Goal: Task Accomplishment & Management: Manage account settings

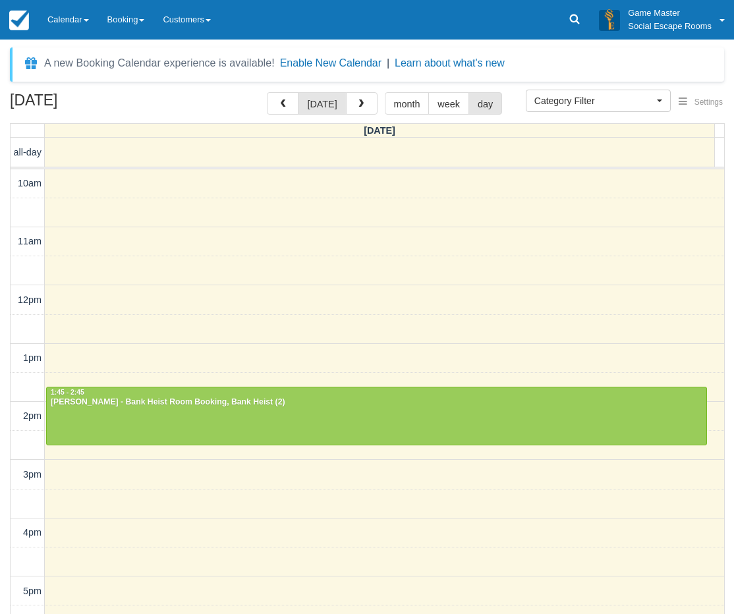
select select
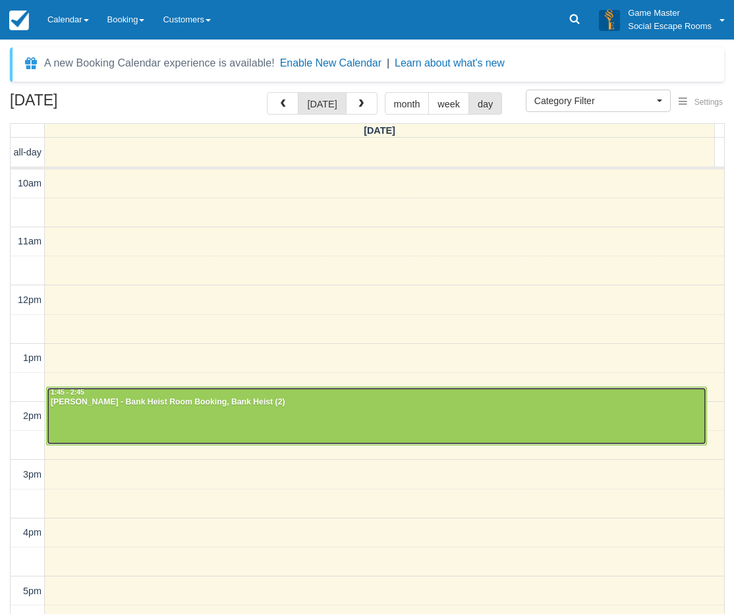
click at [242, 409] on div at bounding box center [377, 416] width 660 height 57
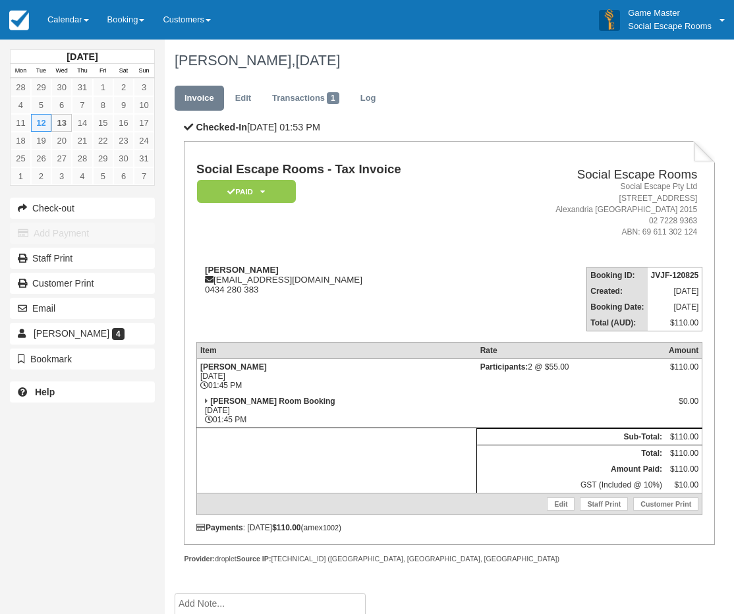
click at [72, 21] on link "Calendar" at bounding box center [68, 20] width 60 height 40
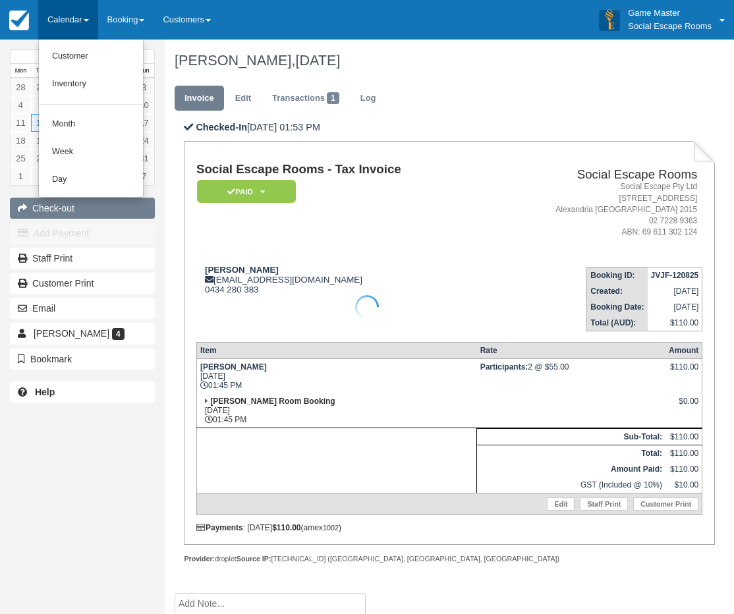
click at [78, 192] on div at bounding box center [367, 307] width 734 height 614
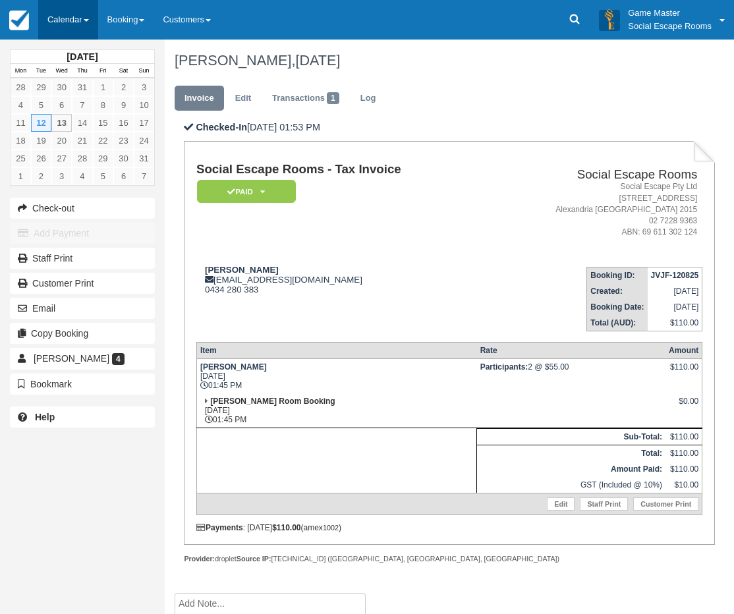
click at [53, 18] on link "Calendar" at bounding box center [68, 20] width 60 height 40
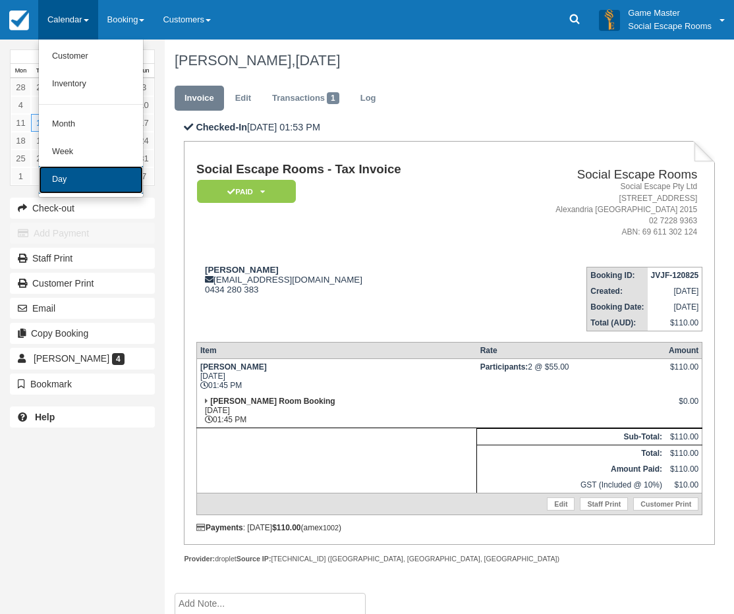
click at [89, 179] on link "Day" at bounding box center [91, 180] width 104 height 28
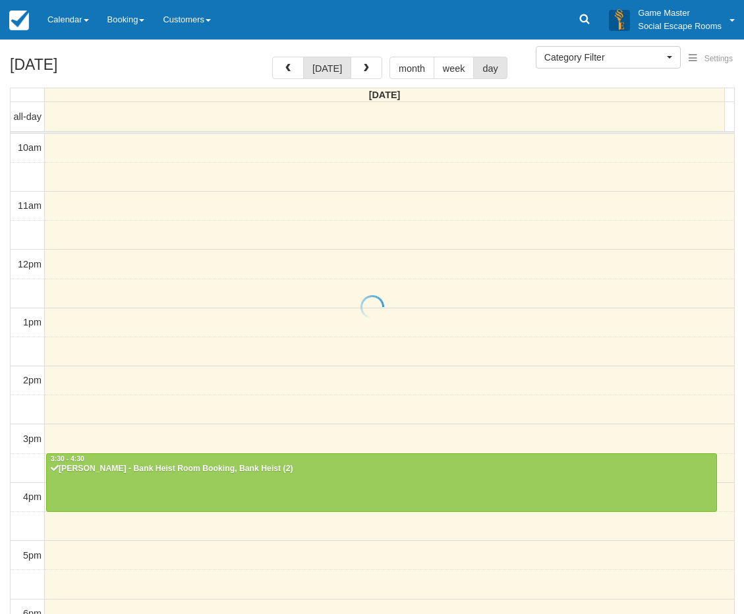
select select
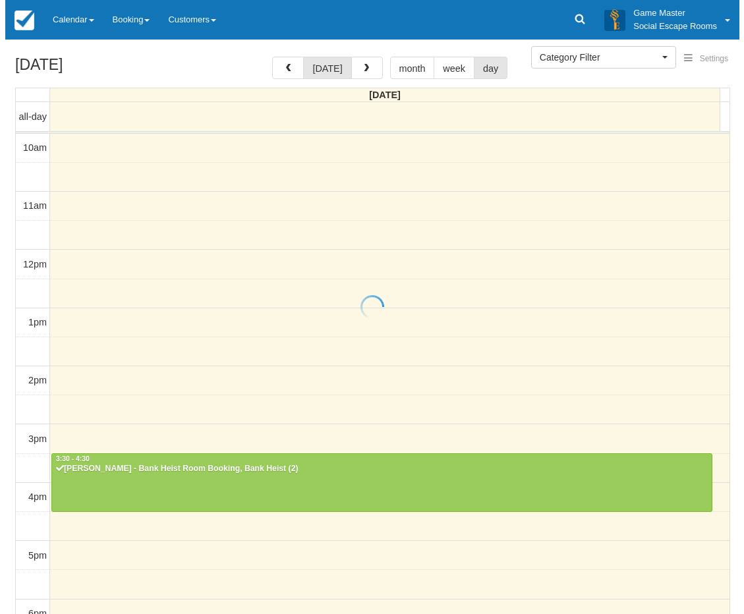
scroll to position [245, 0]
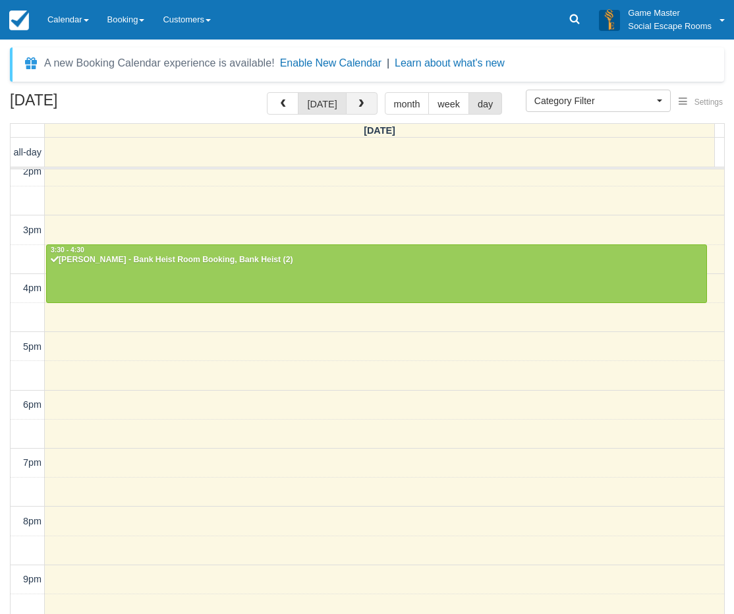
click at [362, 103] on span "button" at bounding box center [361, 104] width 9 height 9
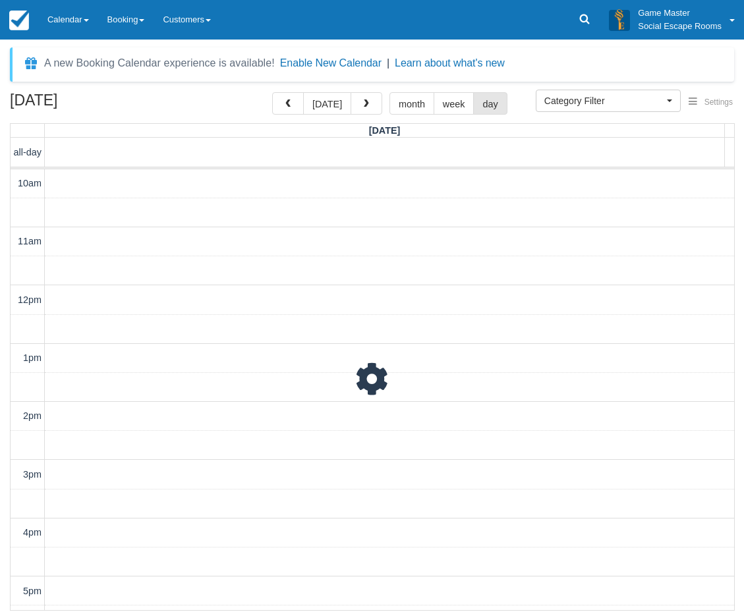
scroll to position [287, 0]
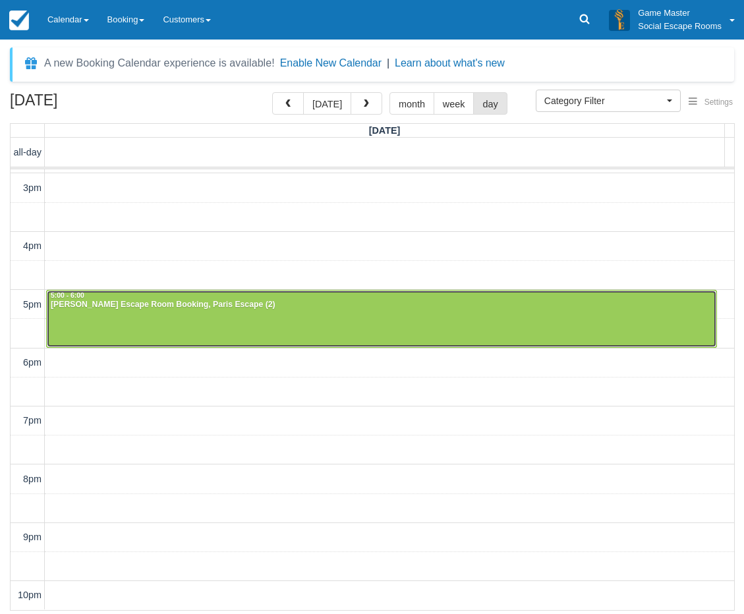
click at [245, 301] on div "Sonia - Paris Escape Room Booking, Paris Escape (2)" at bounding box center [381, 305] width 663 height 11
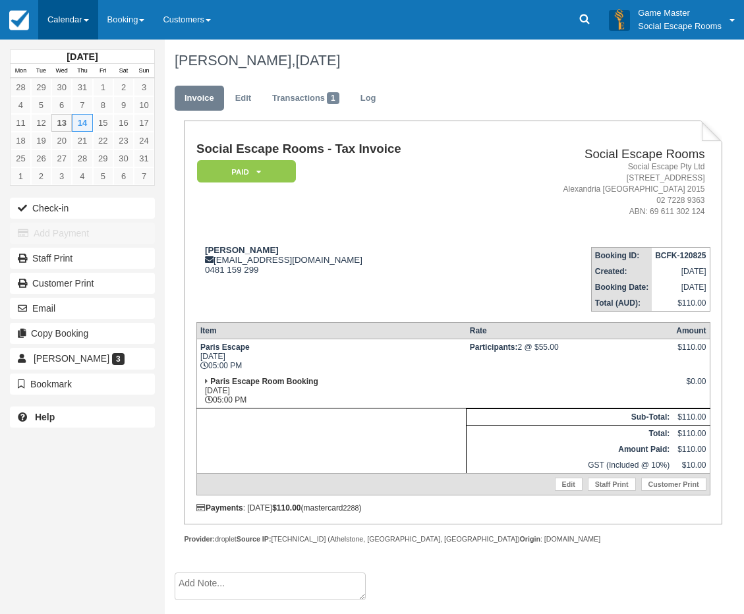
click at [84, 26] on link "Calendar" at bounding box center [68, 20] width 60 height 40
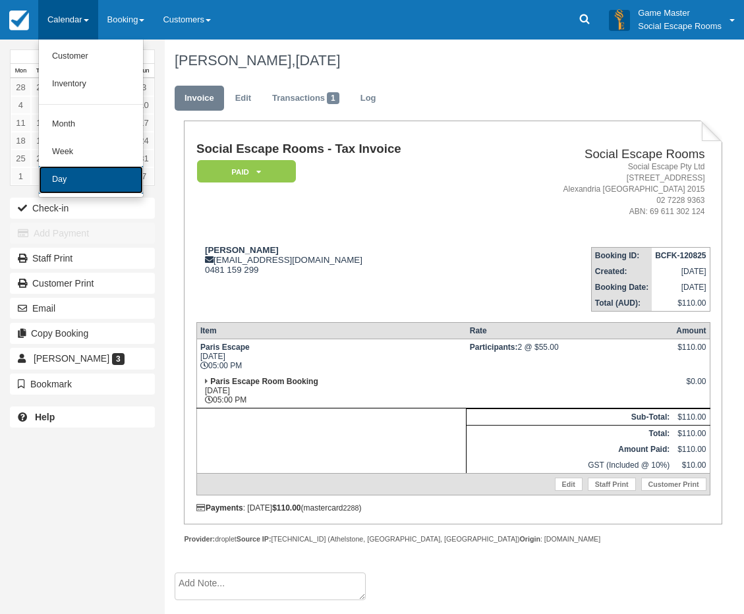
click at [94, 171] on link "Day" at bounding box center [91, 180] width 104 height 28
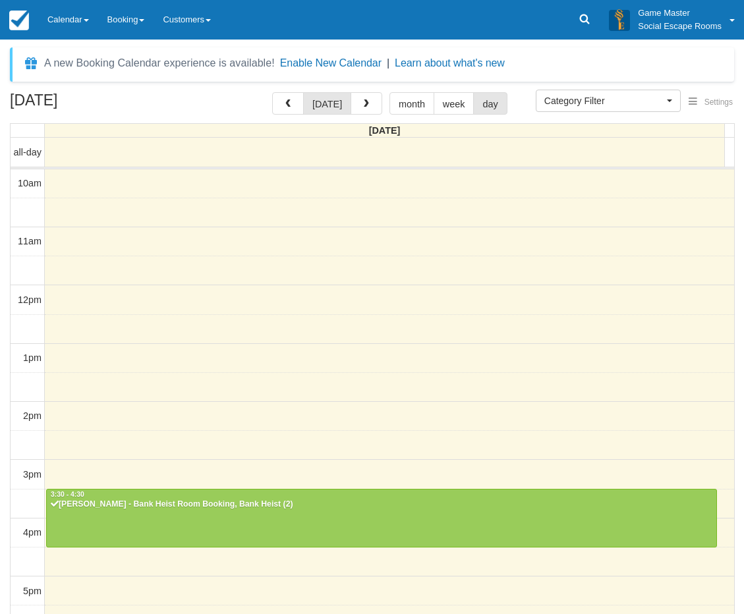
select select
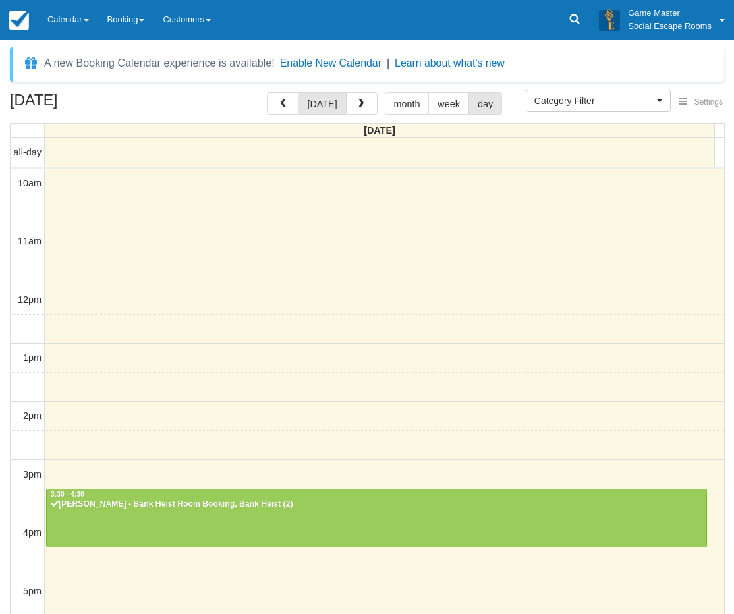
scroll to position [245, 0]
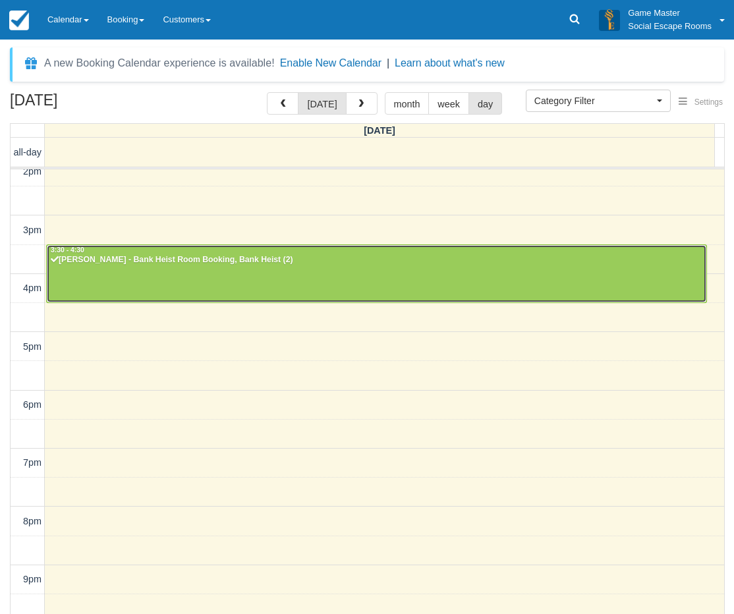
click at [278, 264] on div "[PERSON_NAME] - Bank Heist Room Booking, Bank Heist (2)" at bounding box center [376, 260] width 653 height 11
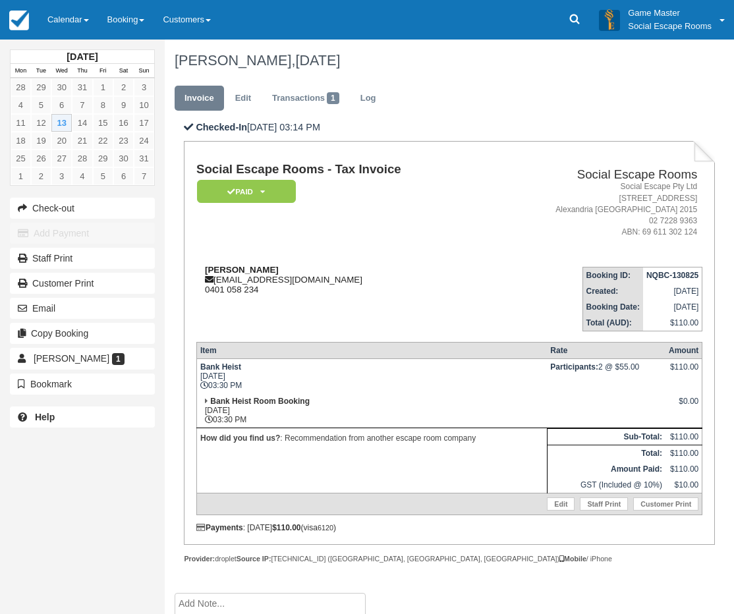
drag, startPoint x: 299, startPoint y: 266, endPoint x: 207, endPoint y: 266, distance: 91.6
click at [207, 266] on div "Harrison McKinnon hmckinnon02@gmail.com 0401 058 234" at bounding box center [341, 280] width 291 height 30
copy strong "Harrison McKinnon"
click at [75, 26] on link "Calendar" at bounding box center [68, 20] width 60 height 40
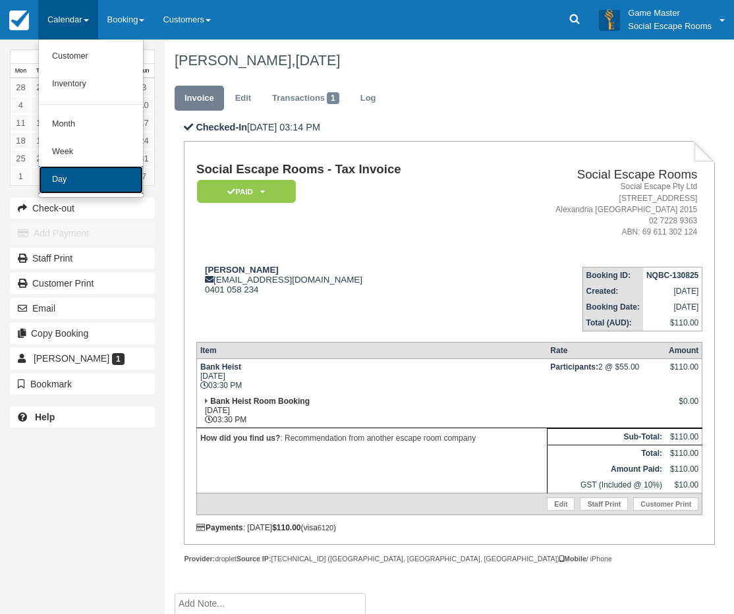
click at [86, 189] on link "Day" at bounding box center [91, 180] width 104 height 28
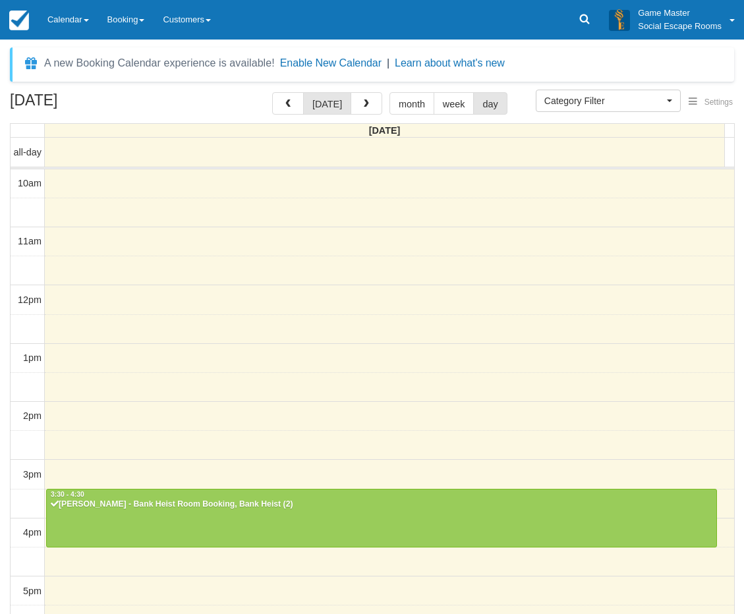
select select
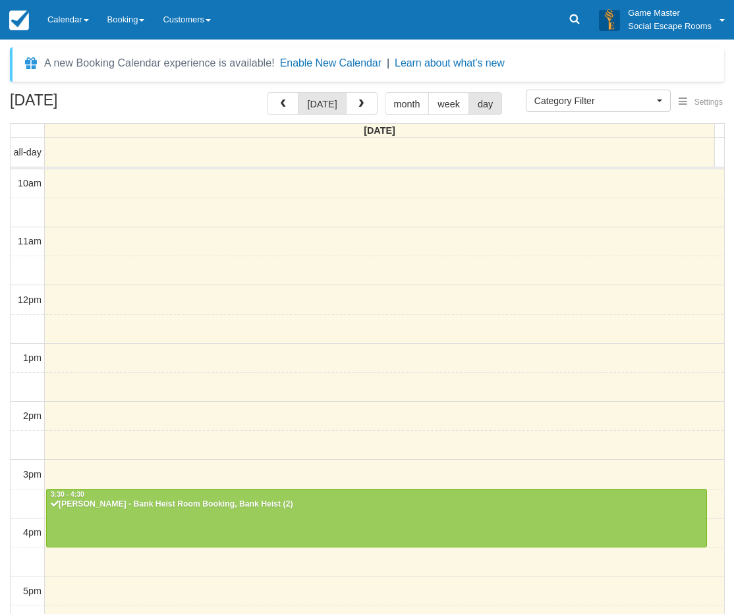
scroll to position [245, 0]
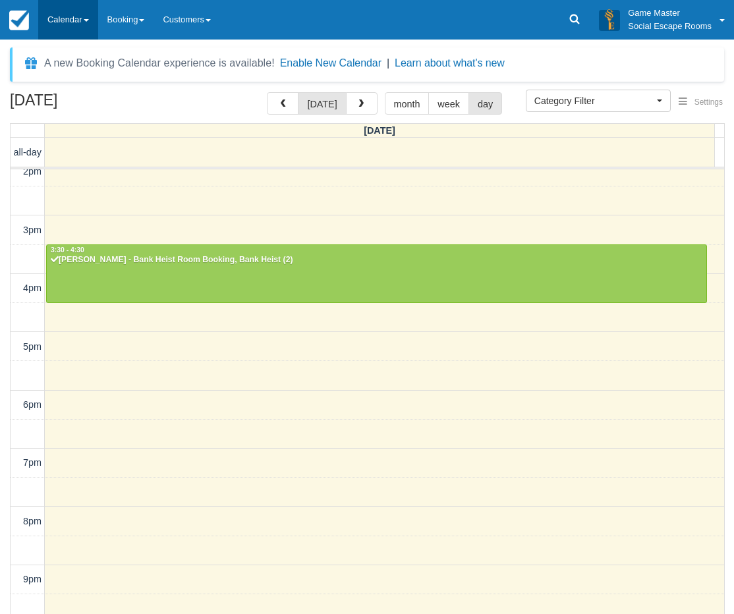
click at [71, 21] on link "Calendar" at bounding box center [68, 20] width 60 height 40
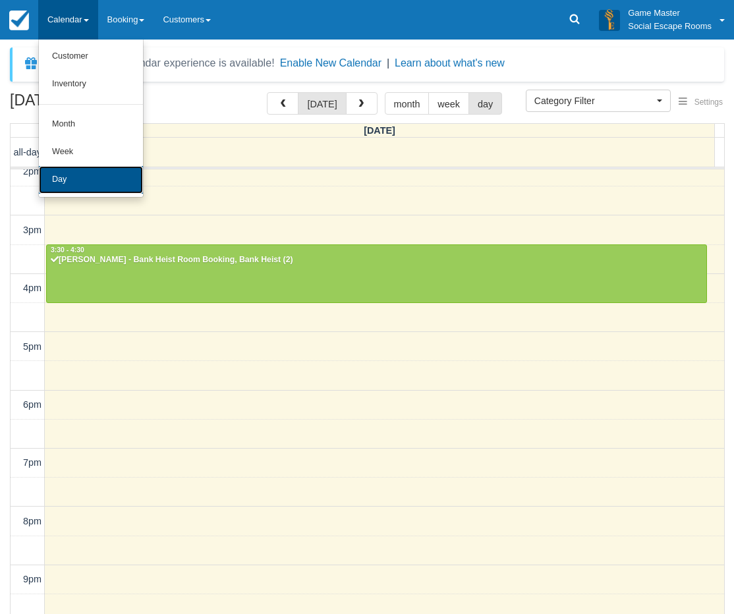
click at [90, 181] on link "Day" at bounding box center [91, 180] width 104 height 28
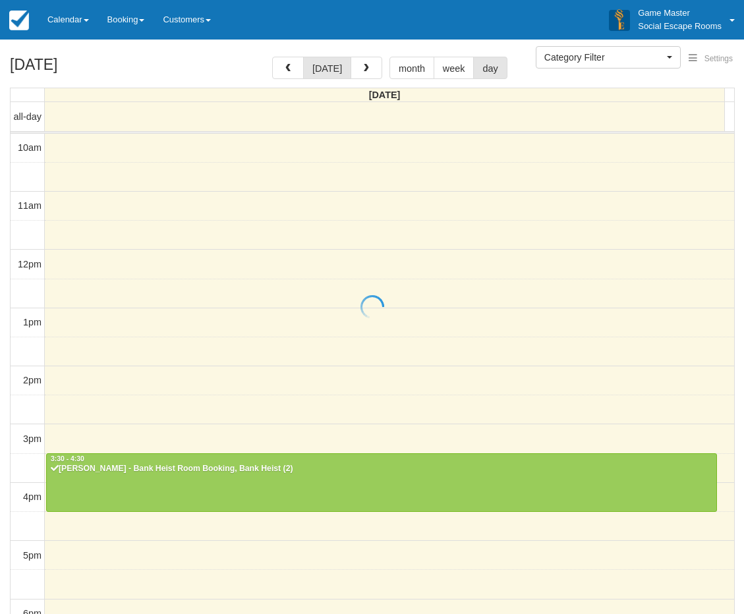
select select
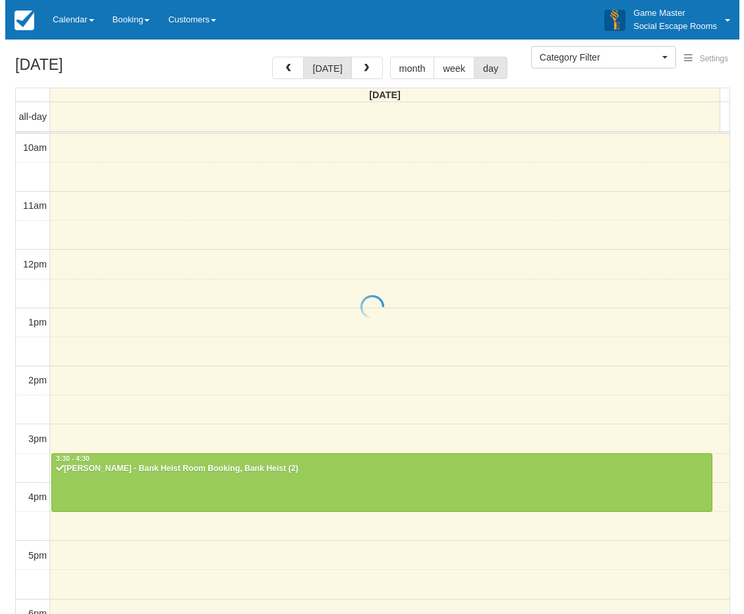
scroll to position [245, 0]
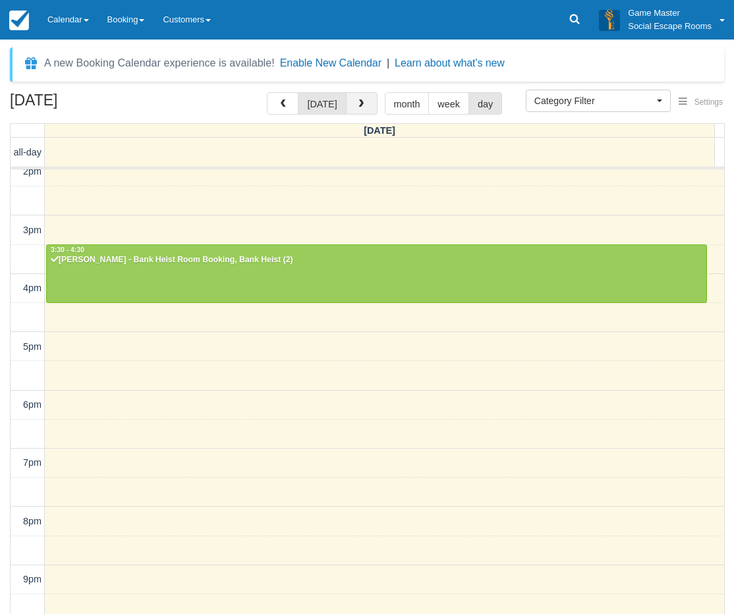
click at [371, 111] on button "button" at bounding box center [362, 103] width 32 height 22
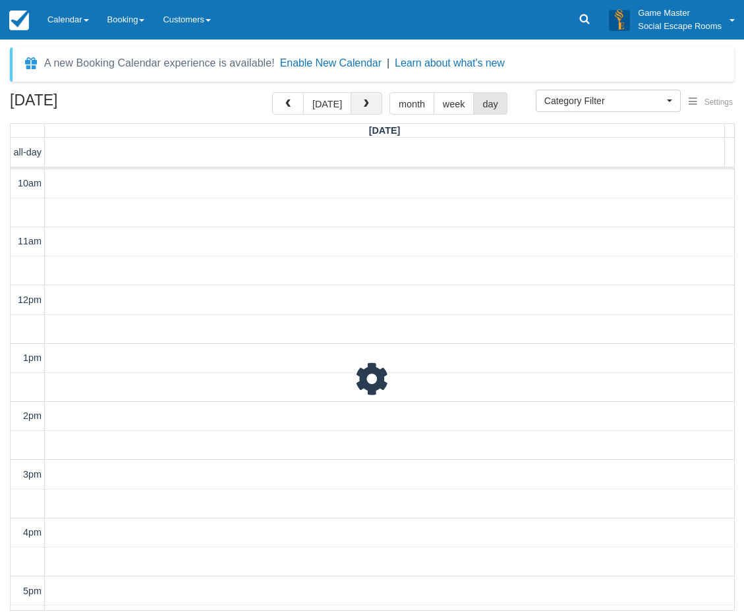
scroll to position [287, 0]
click at [371, 111] on button "button" at bounding box center [367, 103] width 32 height 22
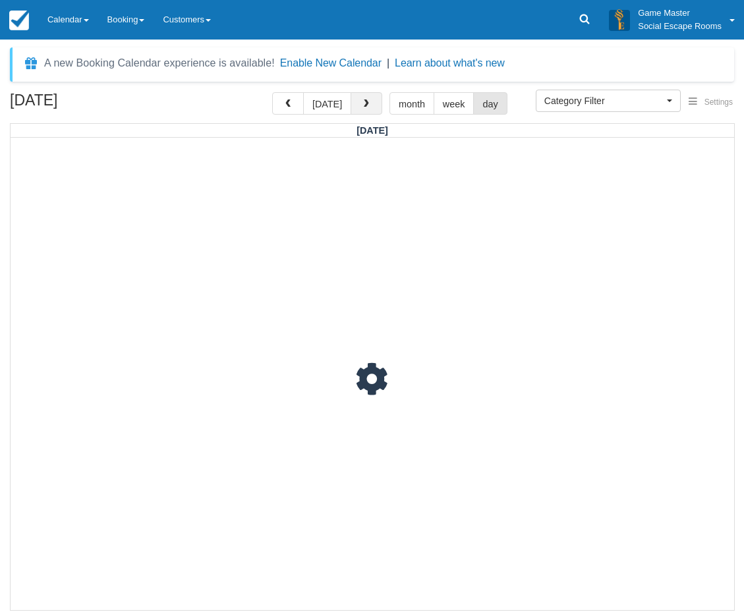
click at [371, 111] on button "button" at bounding box center [367, 103] width 32 height 22
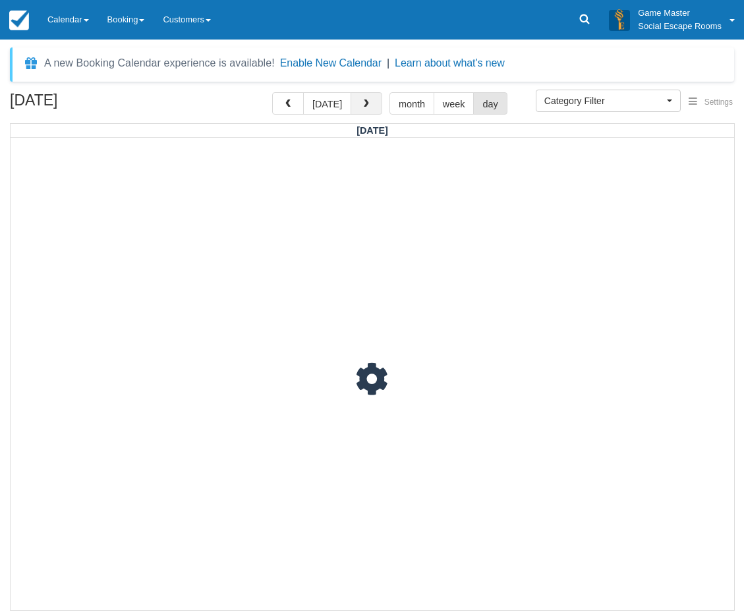
click at [371, 111] on button "button" at bounding box center [367, 103] width 32 height 22
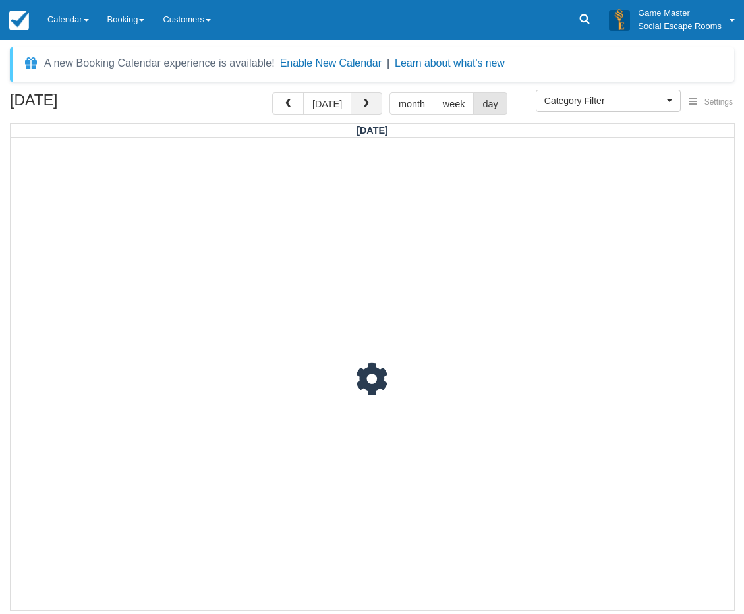
click at [371, 111] on button "button" at bounding box center [367, 103] width 32 height 22
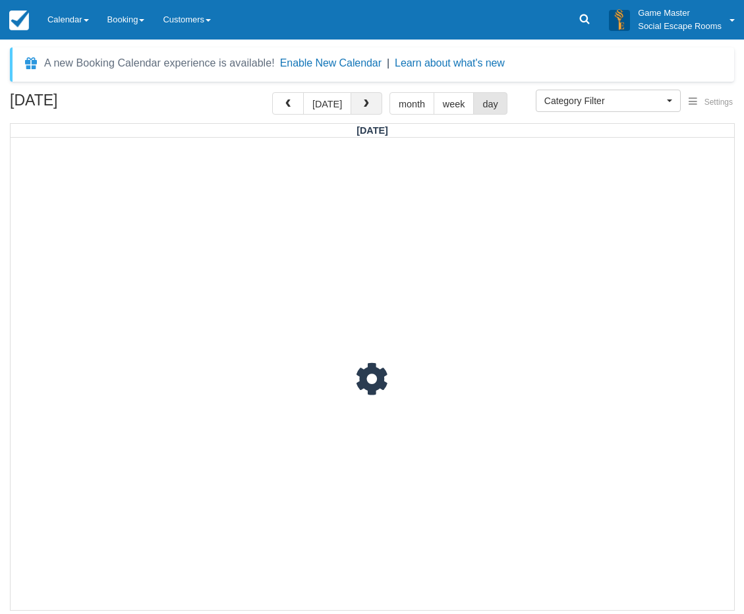
click at [371, 111] on button "button" at bounding box center [367, 103] width 32 height 22
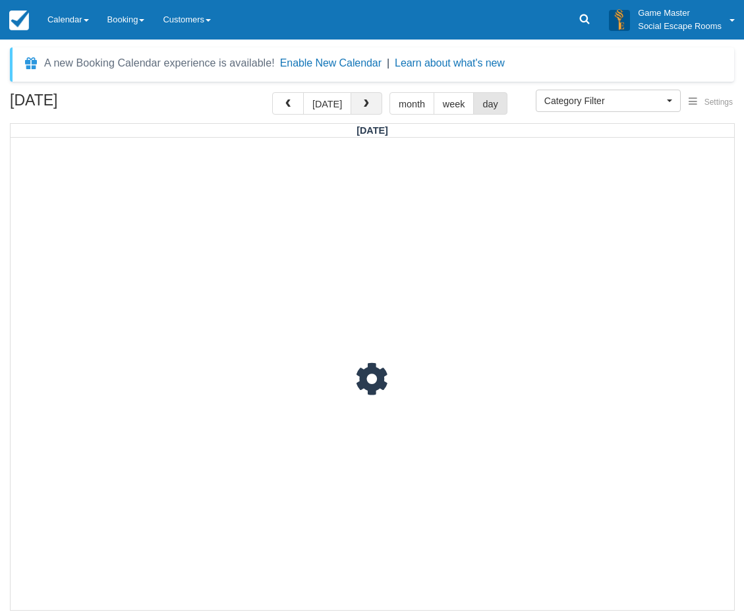
click at [371, 111] on button "button" at bounding box center [367, 103] width 32 height 22
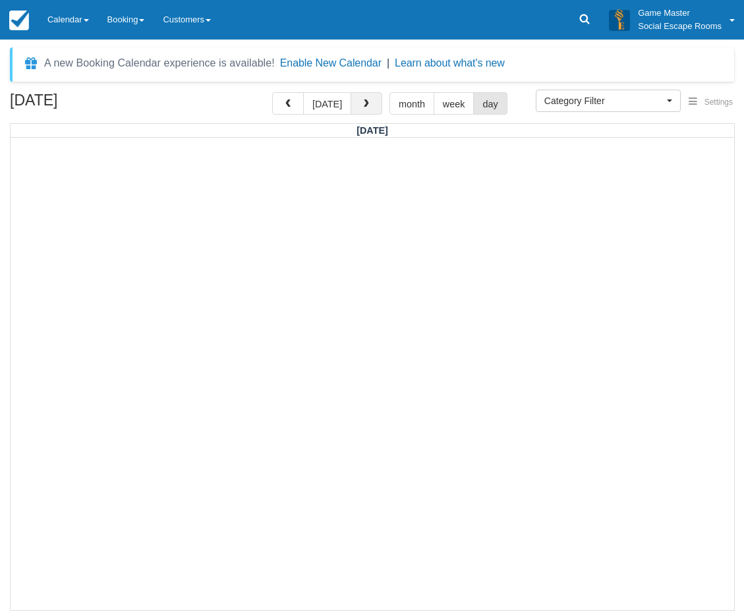
click at [371, 111] on button "button" at bounding box center [367, 103] width 32 height 22
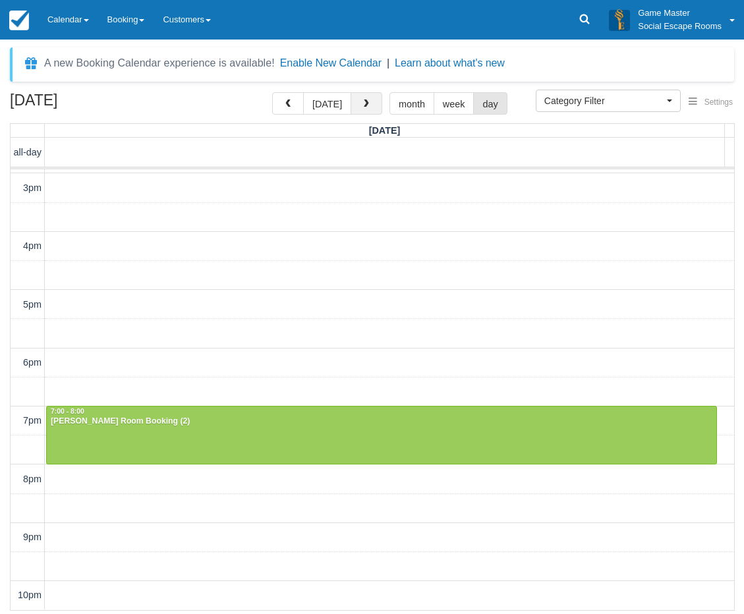
click at [371, 111] on button "button" at bounding box center [367, 103] width 32 height 22
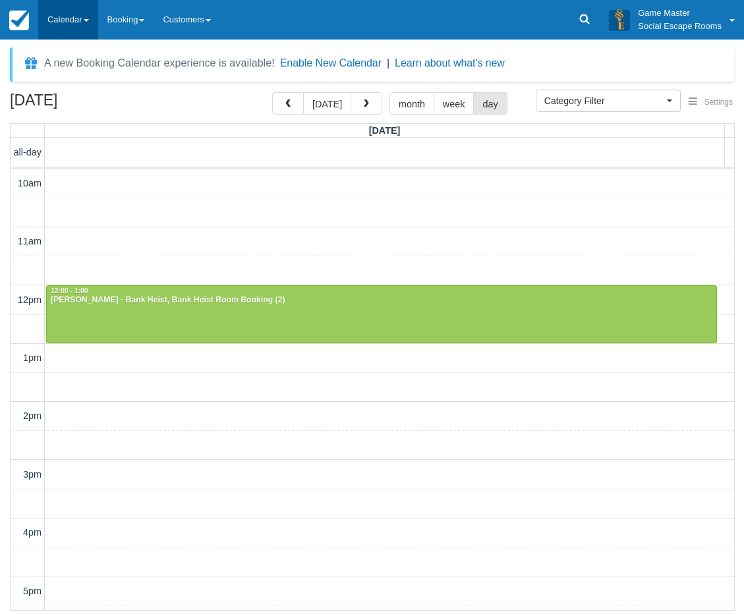
click at [88, 20] on span at bounding box center [86, 20] width 5 height 3
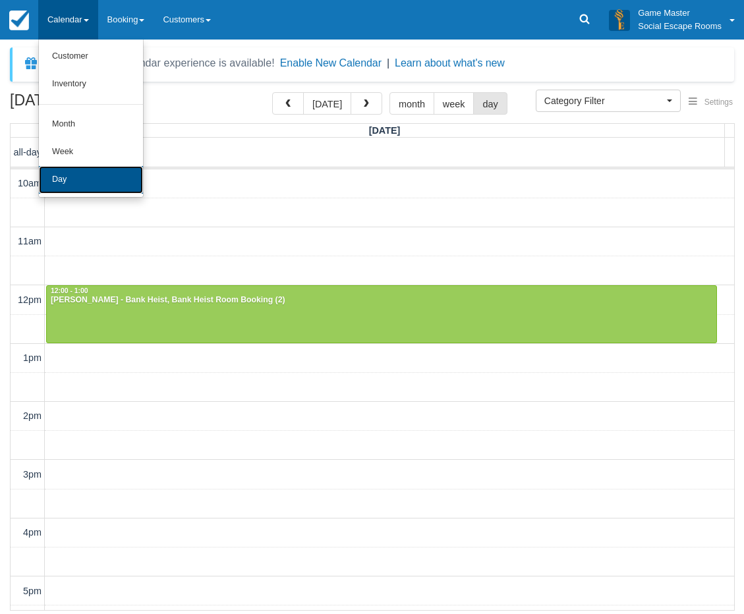
click at [97, 185] on link "Day" at bounding box center [91, 180] width 104 height 28
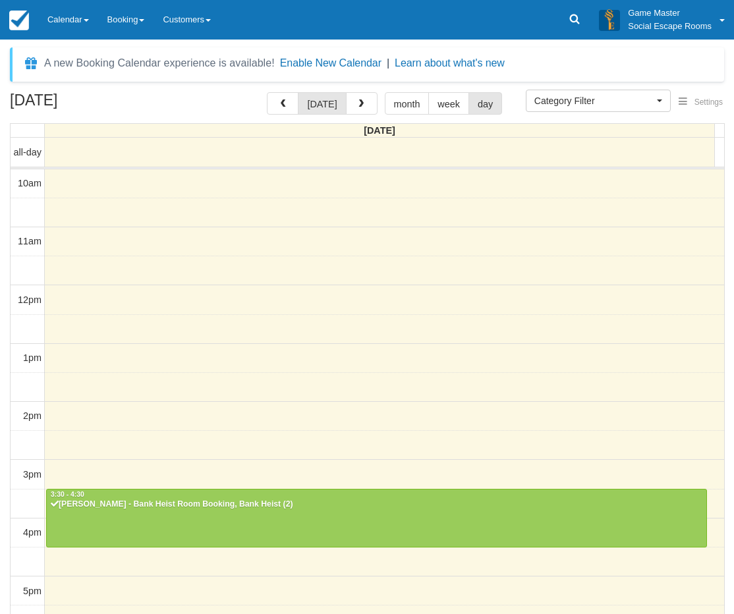
select select
